Goal: Information Seeking & Learning: Learn about a topic

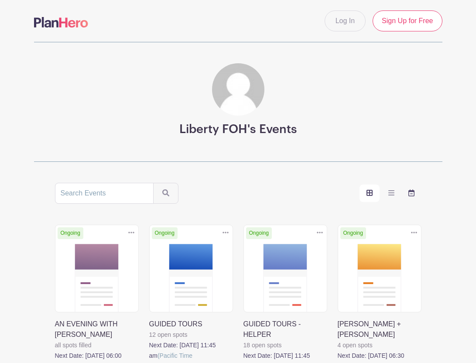
click at [410, 193] on icon "order and view" at bounding box center [411, 192] width 6 height 7
click at [0, 0] on input "order and view" at bounding box center [0, 0] width 0 height 0
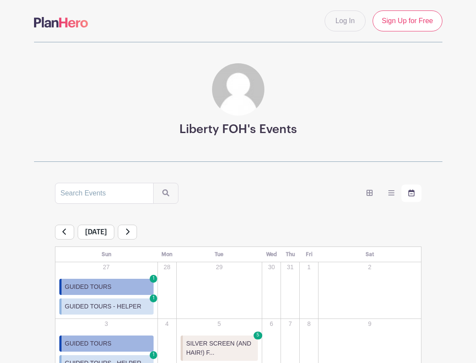
click at [130, 229] on icon at bounding box center [127, 231] width 4 height 7
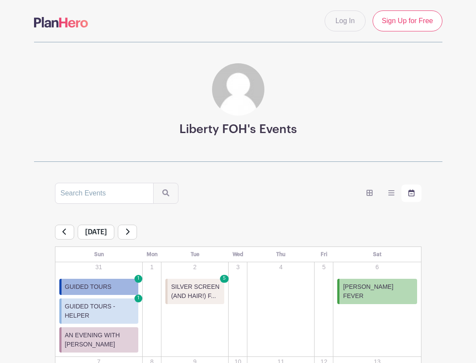
click at [130, 233] on icon at bounding box center [127, 231] width 4 height 7
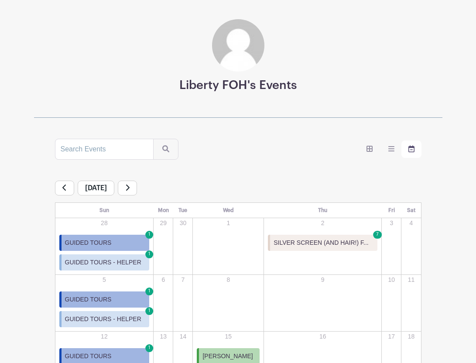
scroll to position [6, 0]
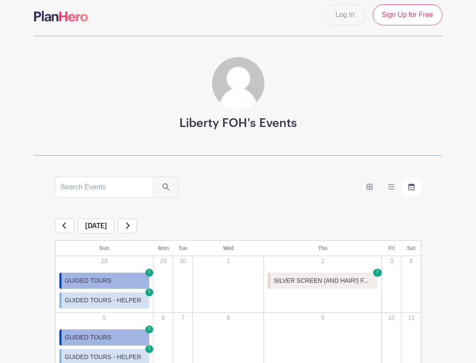
click at [137, 227] on link at bounding box center [127, 226] width 19 height 15
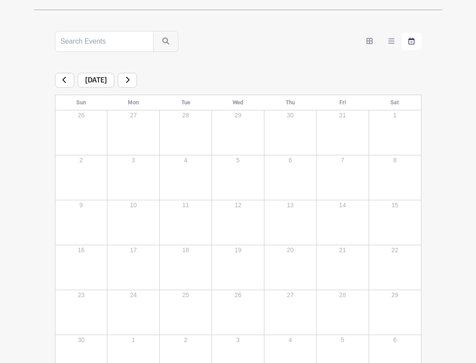
scroll to position [147, 0]
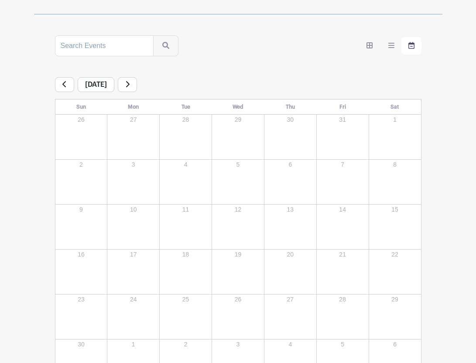
click at [137, 82] on link at bounding box center [127, 84] width 19 height 15
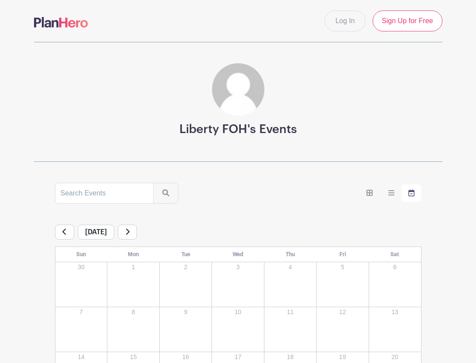
click at [65, 232] on icon at bounding box center [64, 231] width 4 height 7
click at [65, 233] on icon at bounding box center [64, 231] width 4 height 7
